Goal: Task Accomplishment & Management: Manage account settings

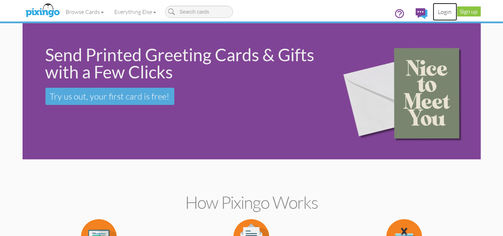
click at [444, 13] on link "Login" at bounding box center [445, 12] width 24 height 18
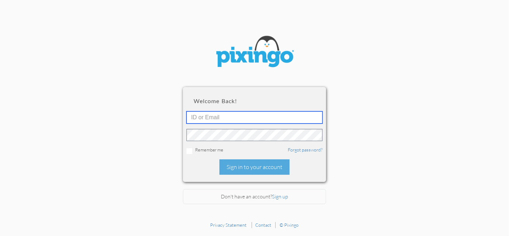
click at [241, 116] on input "text" at bounding box center [255, 117] width 136 height 12
type input "[EMAIL_ADDRESS][DOMAIN_NAME]"
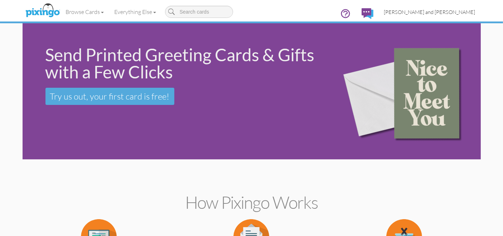
click at [444, 12] on span "[PERSON_NAME] and [PERSON_NAME]" at bounding box center [429, 12] width 91 height 6
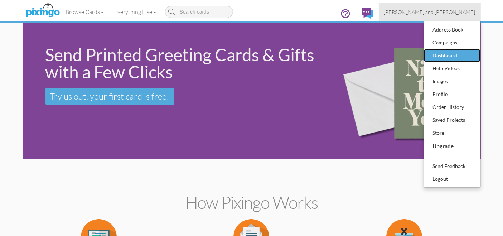
click at [450, 54] on div "Dashboard" at bounding box center [452, 55] width 42 height 11
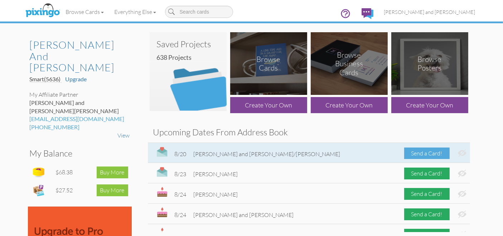
click at [417, 155] on div "Send a Card!" at bounding box center [426, 154] width 45 height 12
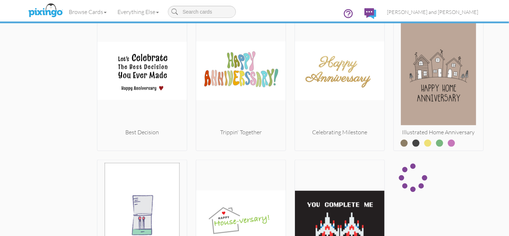
scroll to position [875, 0]
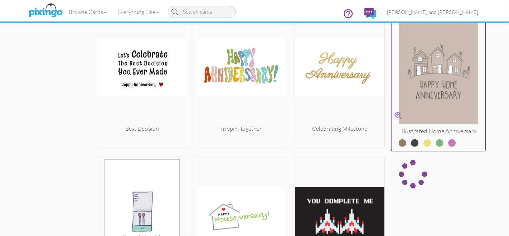
click at [410, 140] on label at bounding box center [410, 139] width 0 height 9
click at [0, 0] on input "radio" at bounding box center [0, 0] width 0 height 0
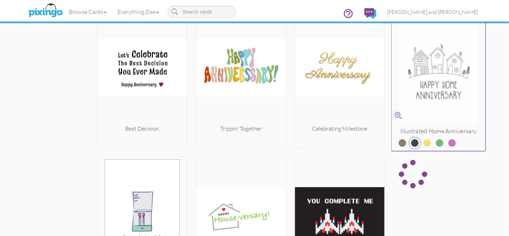
scroll to position [955, 0]
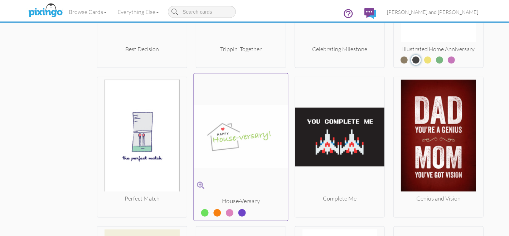
click at [212, 212] on label at bounding box center [212, 210] width 0 height 9
click at [0, 0] on input "radio" at bounding box center [0, 0] width 0 height 0
click at [225, 211] on label at bounding box center [225, 210] width 0 height 9
click at [0, 0] on input "radio" at bounding box center [0, 0] width 0 height 0
click at [237, 212] on label at bounding box center [237, 210] width 0 height 9
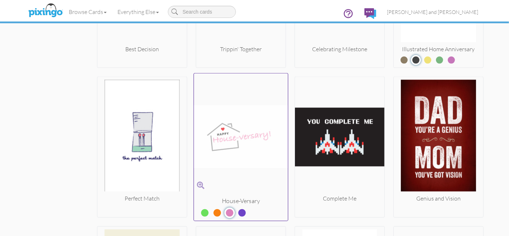
click at [0, 0] on input "radio" at bounding box center [0, 0] width 0 height 0
click at [240, 136] on img at bounding box center [241, 137] width 94 height 120
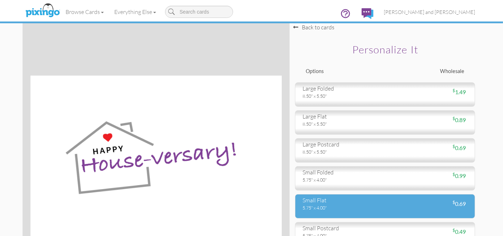
click at [331, 200] on div "small flat" at bounding box center [341, 200] width 77 height 8
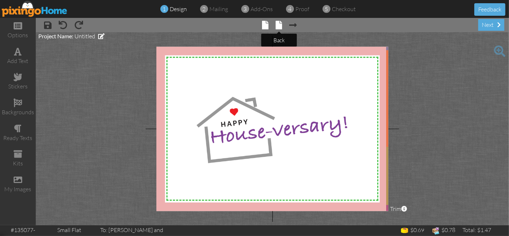
click at [279, 24] on span at bounding box center [279, 25] width 6 height 9
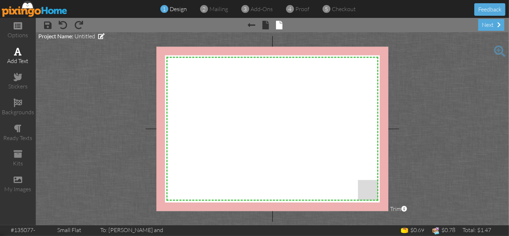
click at [21, 60] on div "add text" at bounding box center [18, 61] width 36 height 8
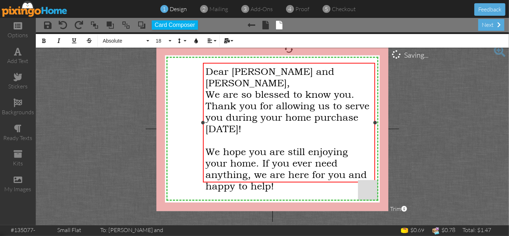
drag, startPoint x: 341, startPoint y: 129, endPoint x: 374, endPoint y: 130, distance: 33.3
click at [374, 130] on div "Dear [PERSON_NAME] and [PERSON_NAME], We are so blessed to know you. Thank you …" at bounding box center [289, 122] width 173 height 119
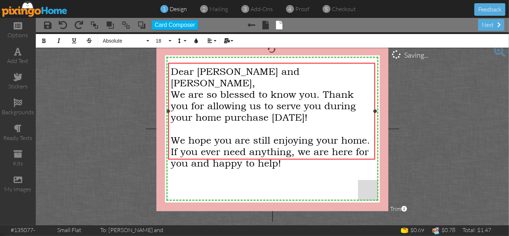
drag, startPoint x: 202, startPoint y: 122, endPoint x: 168, endPoint y: 116, distance: 35.2
click at [168, 116] on div "Dear [PERSON_NAME] and [PERSON_NAME], We are so blessed to know you. Thank you …" at bounding box center [271, 111] width 207 height 97
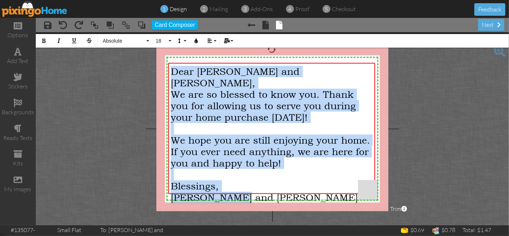
drag, startPoint x: 253, startPoint y: 184, endPoint x: 165, endPoint y: 72, distance: 143.1
click at [165, 72] on div "X X X X X X X X X X X X X X X X X X X X X X X X X X X X X X X X X X X X X X X X…" at bounding box center [272, 129] width 232 height 164
click at [134, 44] on button "Absolute" at bounding box center [125, 41] width 52 height 14
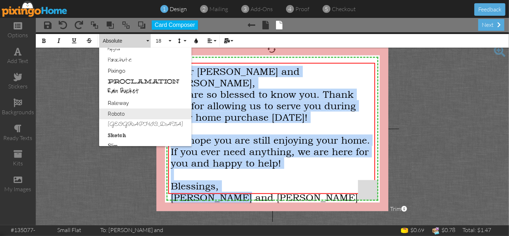
scroll to position [449, 0]
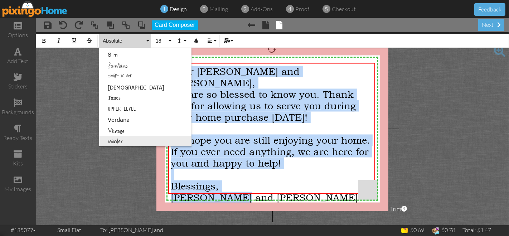
click at [118, 140] on link "Wonder" at bounding box center [145, 141] width 92 height 11
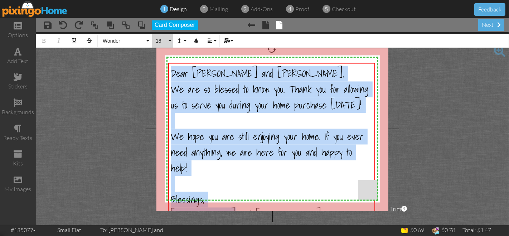
click at [169, 42] on button "18" at bounding box center [162, 41] width 21 height 14
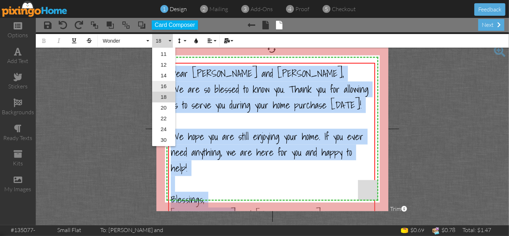
click at [169, 85] on link "16" at bounding box center [163, 86] width 23 height 11
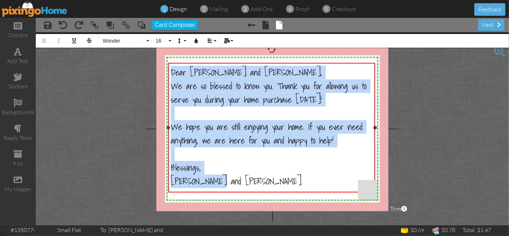
scroll to position [0, 0]
click at [438, 106] on project-studio-wrapper "X X X X X X X X X X X X X X X X X X X X X X X X X X X X X X X X X X X X X X X X…" at bounding box center [272, 128] width 473 height 193
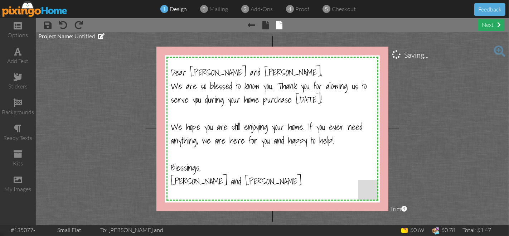
click at [492, 25] on div "next" at bounding box center [491, 25] width 26 height 12
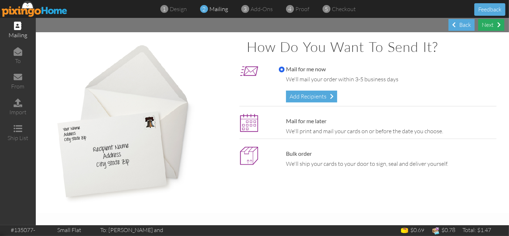
click at [482, 23] on div "Next" at bounding box center [491, 25] width 26 height 12
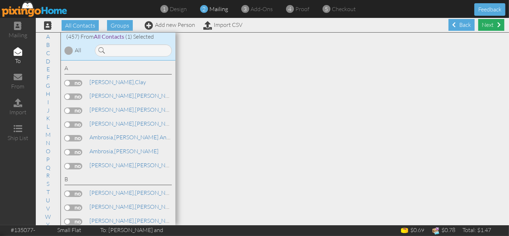
click at [497, 24] on span at bounding box center [499, 25] width 4 height 6
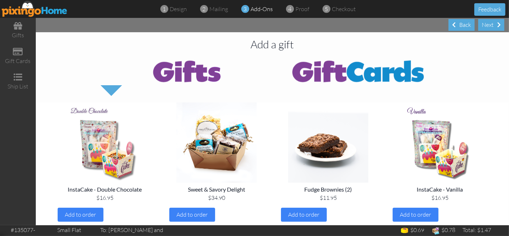
click at [493, 24] on div "Next" at bounding box center [491, 25] width 26 height 12
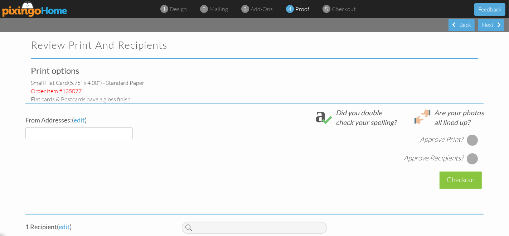
select select "object:3486"
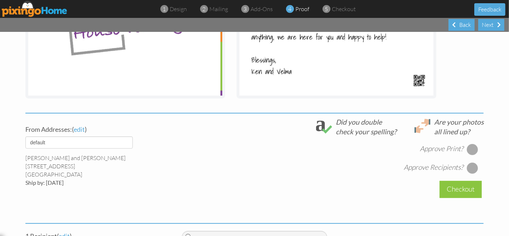
scroll to position [199, 0]
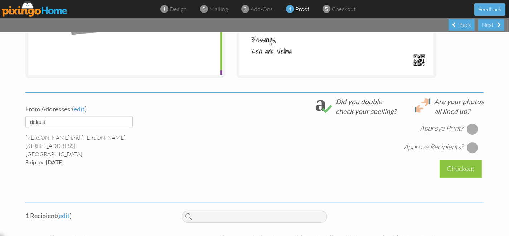
click at [469, 126] on div at bounding box center [472, 128] width 11 height 11
click at [469, 149] on div at bounding box center [472, 147] width 11 height 11
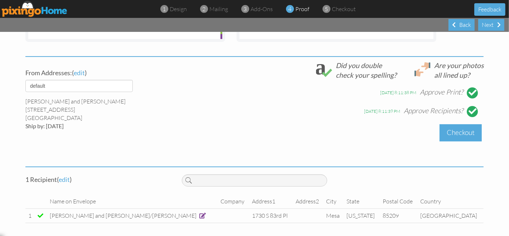
click at [454, 129] on div "Checkout" at bounding box center [461, 132] width 42 height 17
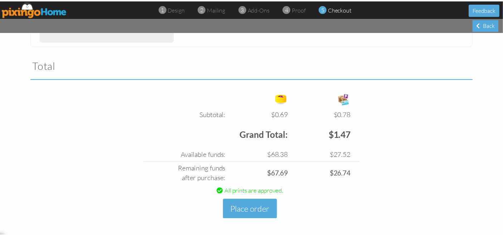
scroll to position [217, 0]
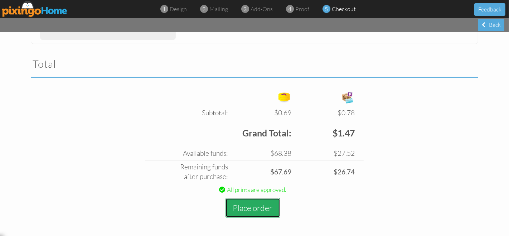
click at [267, 207] on button "Place order" at bounding box center [253, 208] width 55 height 20
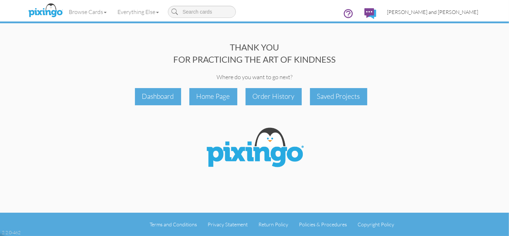
click at [445, 16] on link "[PERSON_NAME] and [PERSON_NAME]" at bounding box center [433, 12] width 102 height 18
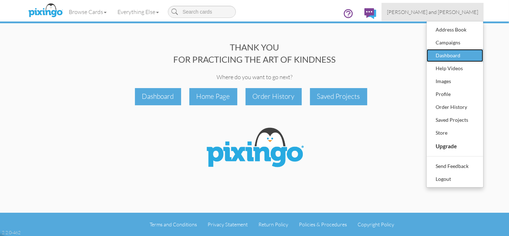
click at [451, 59] on div "Dashboard" at bounding box center [455, 55] width 42 height 11
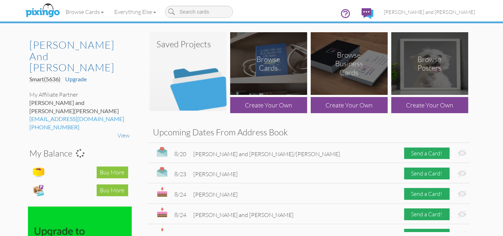
scroll to position [40, 0]
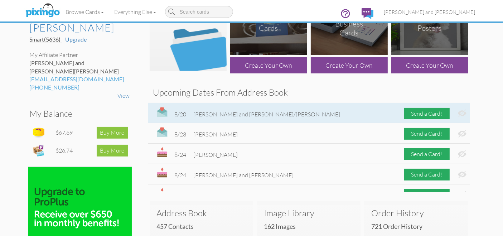
click at [458, 114] on img at bounding box center [462, 114] width 9 height 8
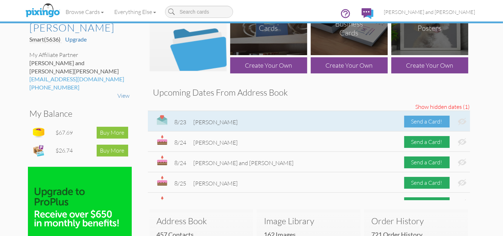
click at [422, 121] on div "Send a Card!" at bounding box center [426, 122] width 45 height 12
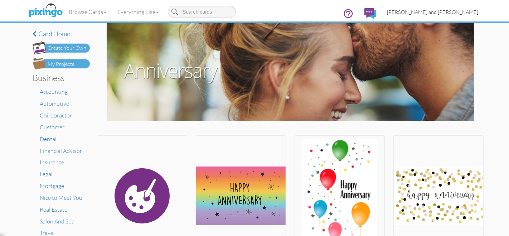
click at [452, 7] on link "[PERSON_NAME] and [PERSON_NAME]" at bounding box center [433, 12] width 102 height 18
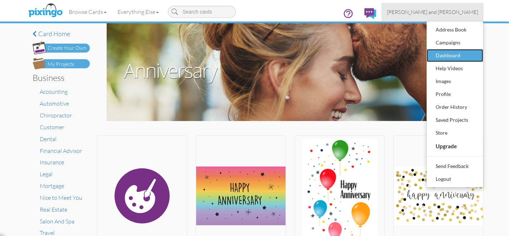
click at [466, 52] on div "Dashboard" at bounding box center [455, 55] width 42 height 11
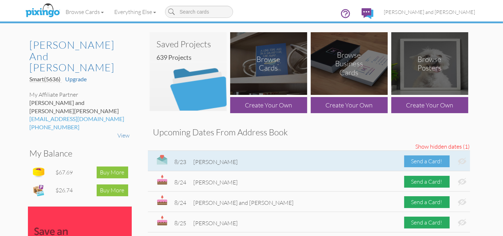
click at [407, 159] on div "Send a Card!" at bounding box center [426, 161] width 45 height 12
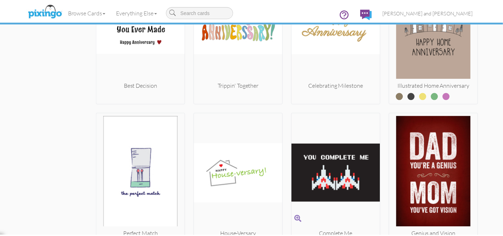
scroll to position [964, 0]
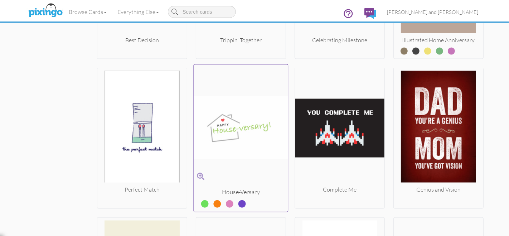
click at [239, 111] on img at bounding box center [241, 128] width 94 height 120
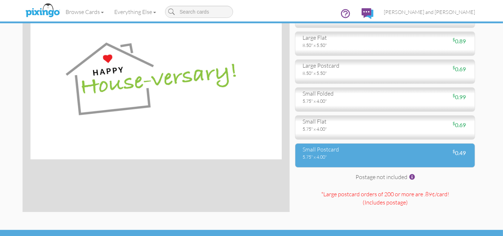
scroll to position [79, 0]
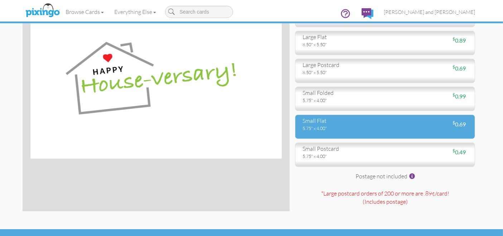
click at [323, 128] on div "5.75" x 4.00"" at bounding box center [341, 128] width 77 height 6
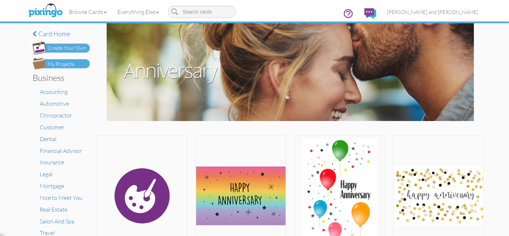
click at [222, 11] on input at bounding box center [202, 12] width 68 height 12
click at [466, 14] on span "[PERSON_NAME] and [PERSON_NAME]" at bounding box center [432, 12] width 91 height 6
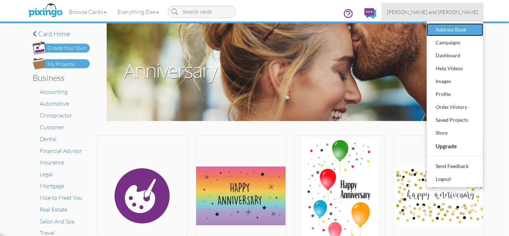
click at [454, 34] on div "Address Book" at bounding box center [455, 29] width 42 height 11
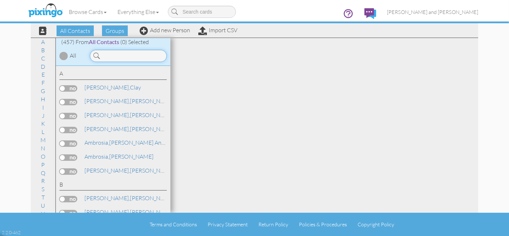
click at [136, 56] on input at bounding box center [128, 56] width 77 height 12
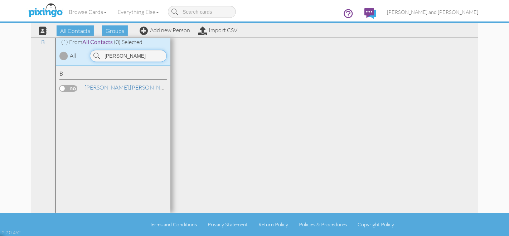
type input "[PERSON_NAME]"
click at [126, 86] on div "[PERSON_NAME]" at bounding box center [124, 87] width 84 height 8
click at [121, 88] on link "[PERSON_NAME]" at bounding box center [129, 87] width 91 height 9
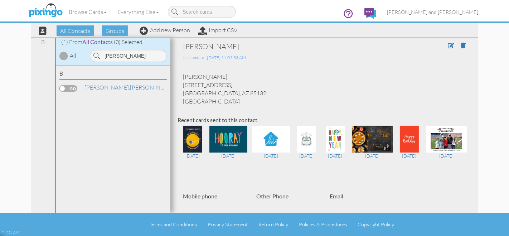
drag, startPoint x: 235, startPoint y: 85, endPoint x: 183, endPoint y: 84, distance: 52.3
click at [183, 84] on div "[PERSON_NAME] [STREET_ADDRESS] [GEOGRAPHIC_DATA], AZ 85132 [GEOGRAPHIC_DATA]" at bounding box center [325, 89] width 294 height 33
copy div "[STREET_ADDRESS]"
click at [461, 48] on span at bounding box center [463, 46] width 5 height 6
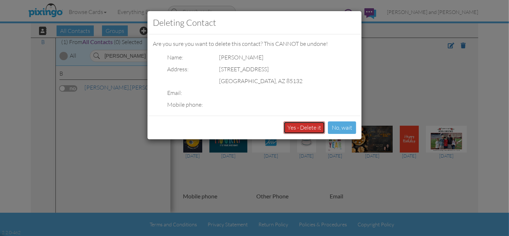
click at [313, 129] on button "Yes - Delete it" at bounding box center [305, 127] width 42 height 13
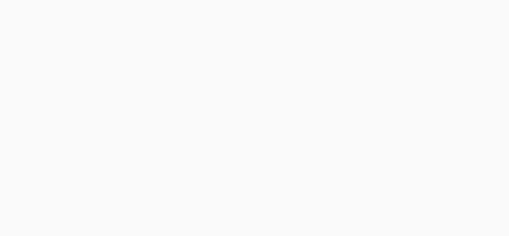
click at [451, 14] on body at bounding box center [254, 118] width 509 height 236
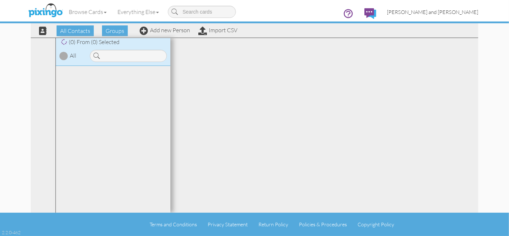
click at [451, 14] on span "[PERSON_NAME] and [PERSON_NAME]" at bounding box center [432, 12] width 91 height 6
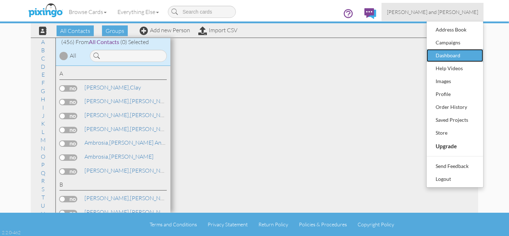
click at [462, 53] on div "Dashboard" at bounding box center [455, 55] width 42 height 11
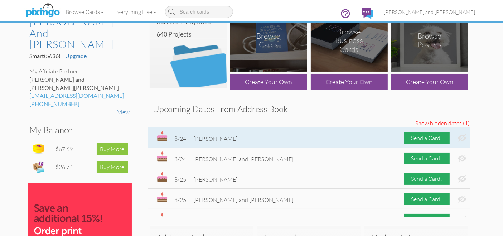
scroll to position [40, 0]
